Goal: Transaction & Acquisition: Subscribe to service/newsletter

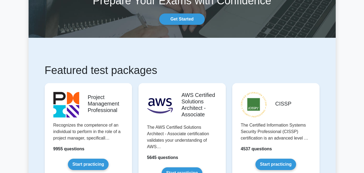
scroll to position [108, 0]
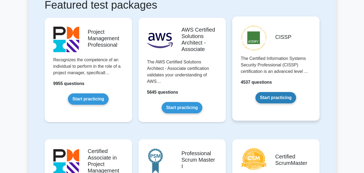
click at [276, 98] on link "Start practicing" at bounding box center [275, 97] width 41 height 11
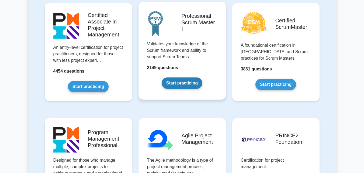
scroll to position [215, 0]
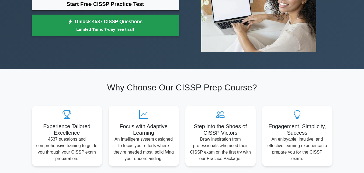
scroll to position [54, 0]
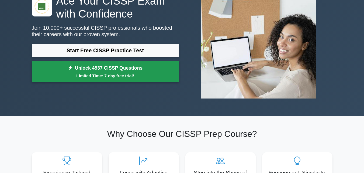
click at [121, 68] on link "Unlock 4537 CISSP Questions Limited Time: 7-day free trial!" at bounding box center [105, 72] width 147 height 22
